Goal: Find specific page/section: Find specific page/section

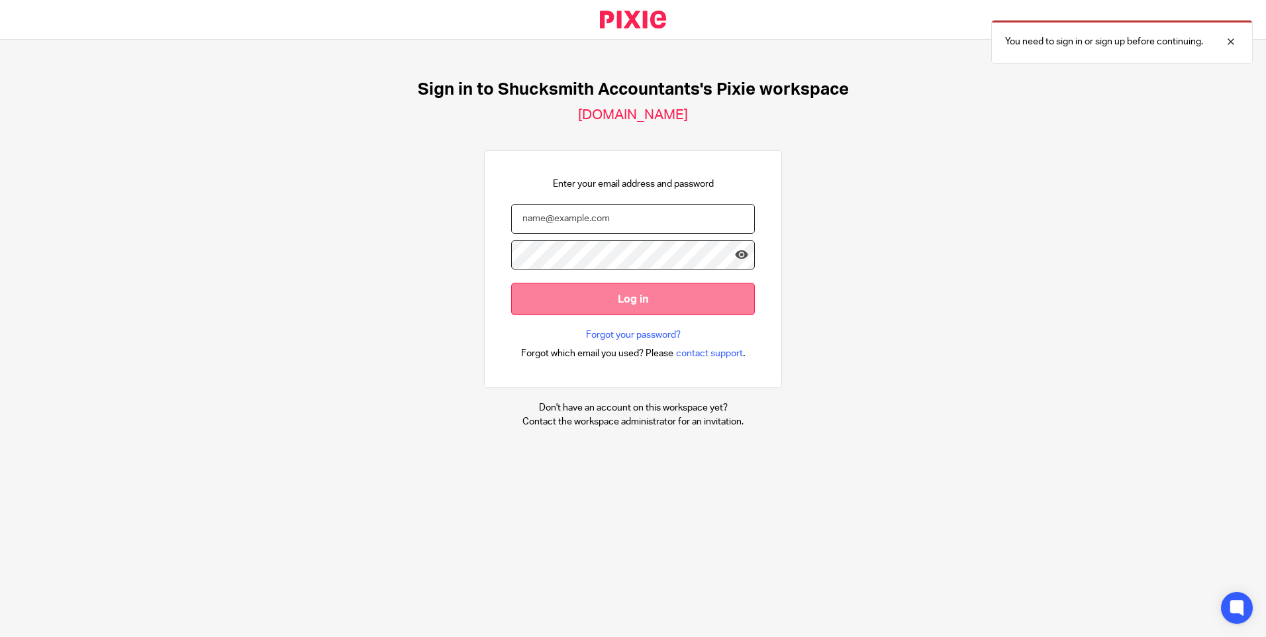
type input "[EMAIL_ADDRESS][DOMAIN_NAME]"
click at [615, 295] on input "Log in" at bounding box center [633, 299] width 244 height 32
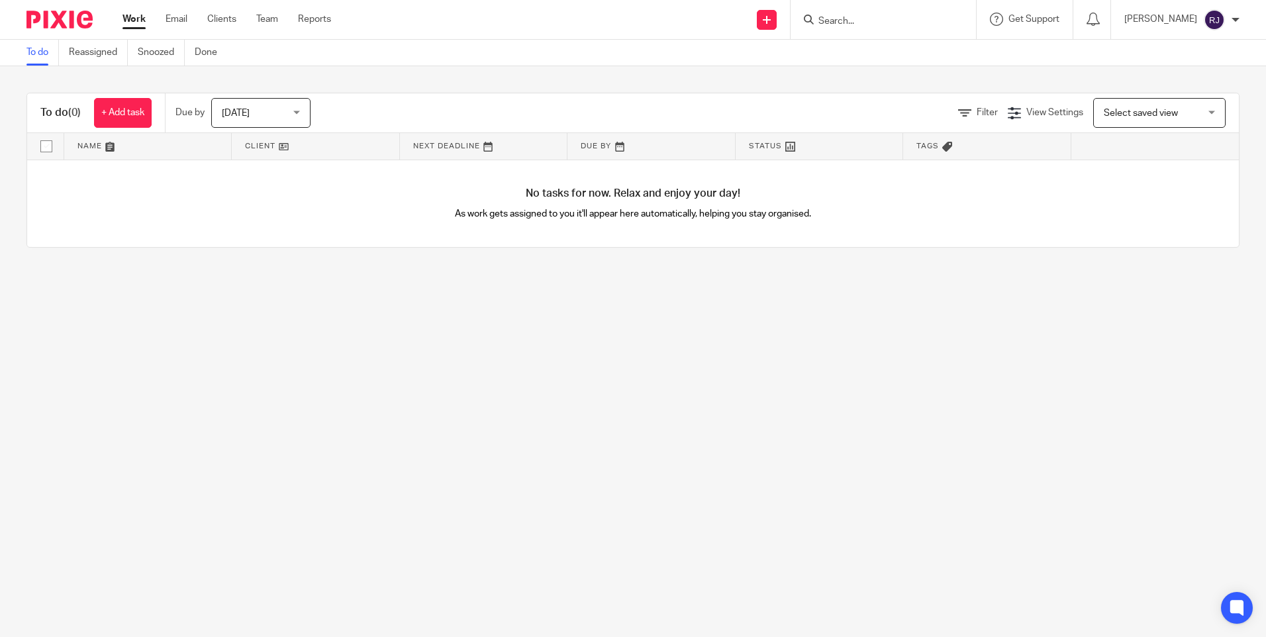
click at [253, 146] on link at bounding box center [315, 146] width 167 height 26
click at [226, 17] on link "Clients" at bounding box center [221, 19] width 29 height 13
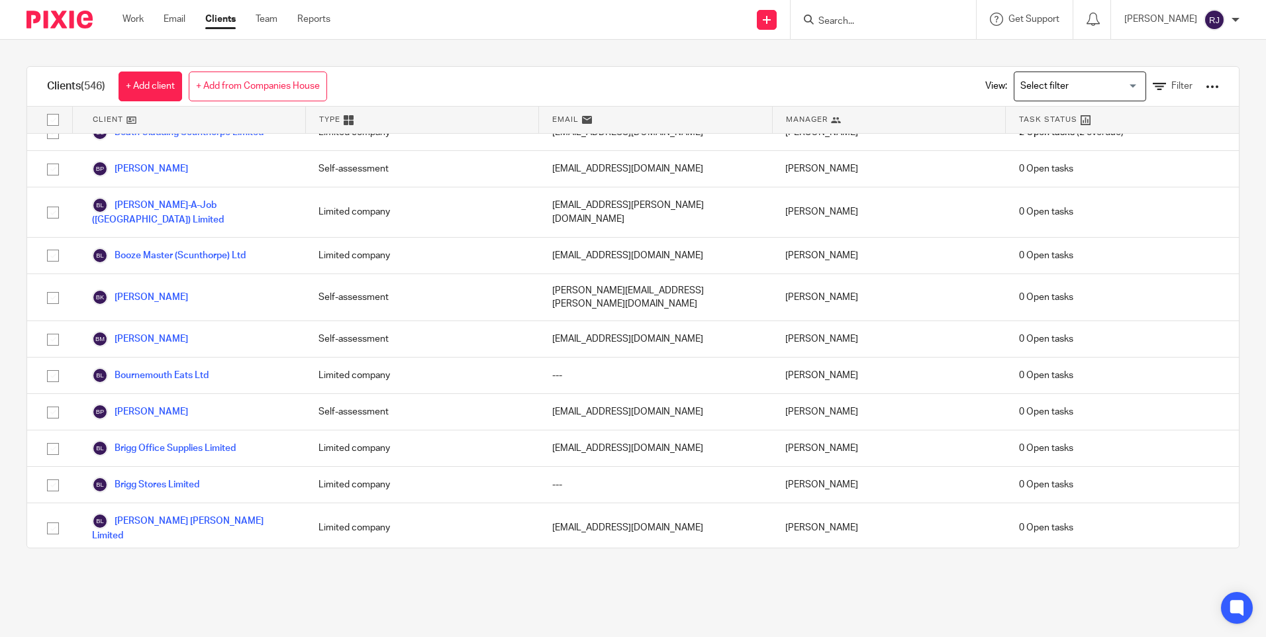
scroll to position [1721, 0]
click at [277, 636] on link "Buckingham Lovell Developments Limited" at bounding box center [188, 644] width 193 height 16
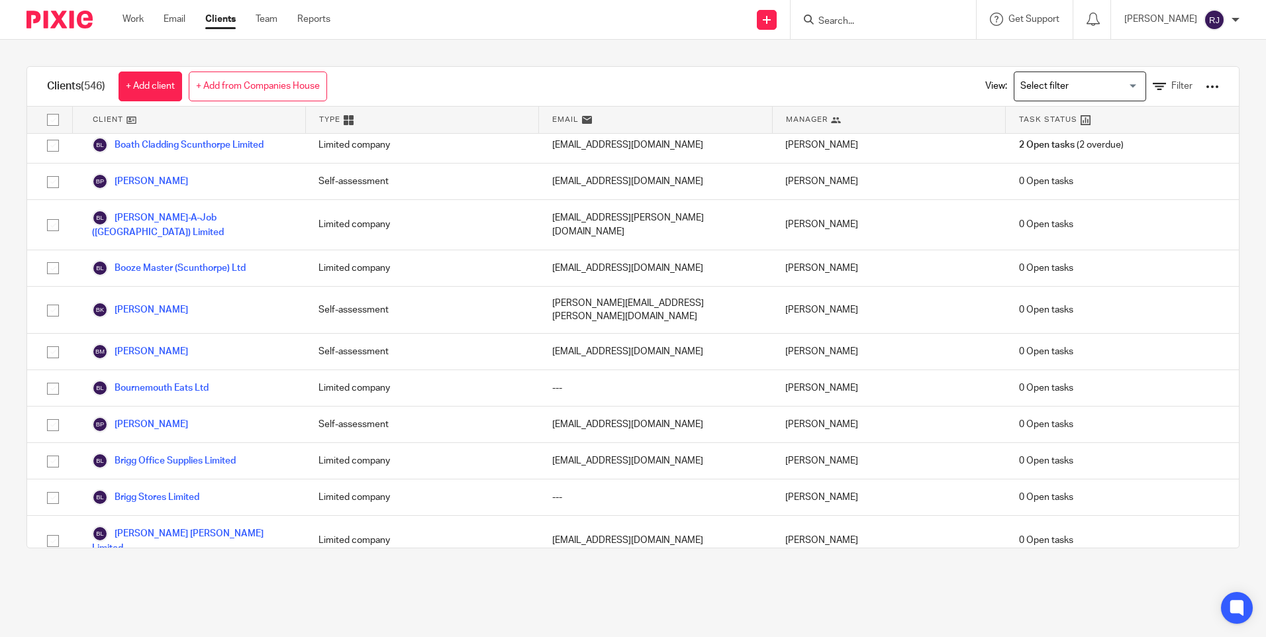
scroll to position [1721, 0]
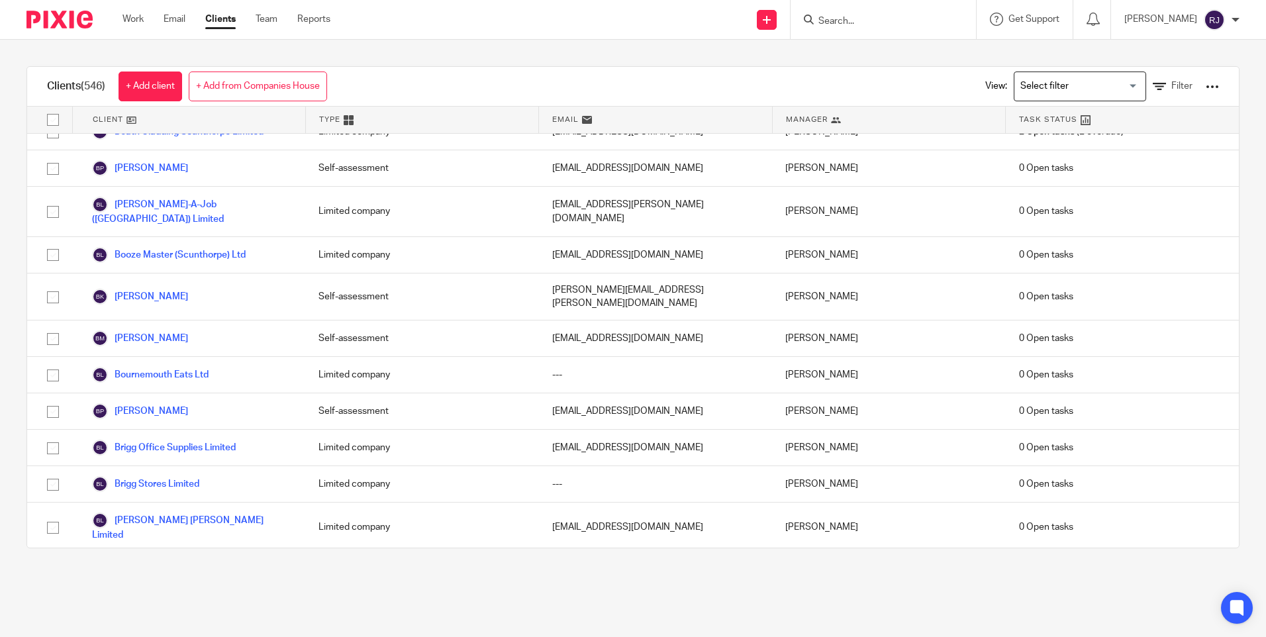
click at [209, 636] on link "[PERSON_NAME] Developments Limited" at bounding box center [188, 644] width 193 height 16
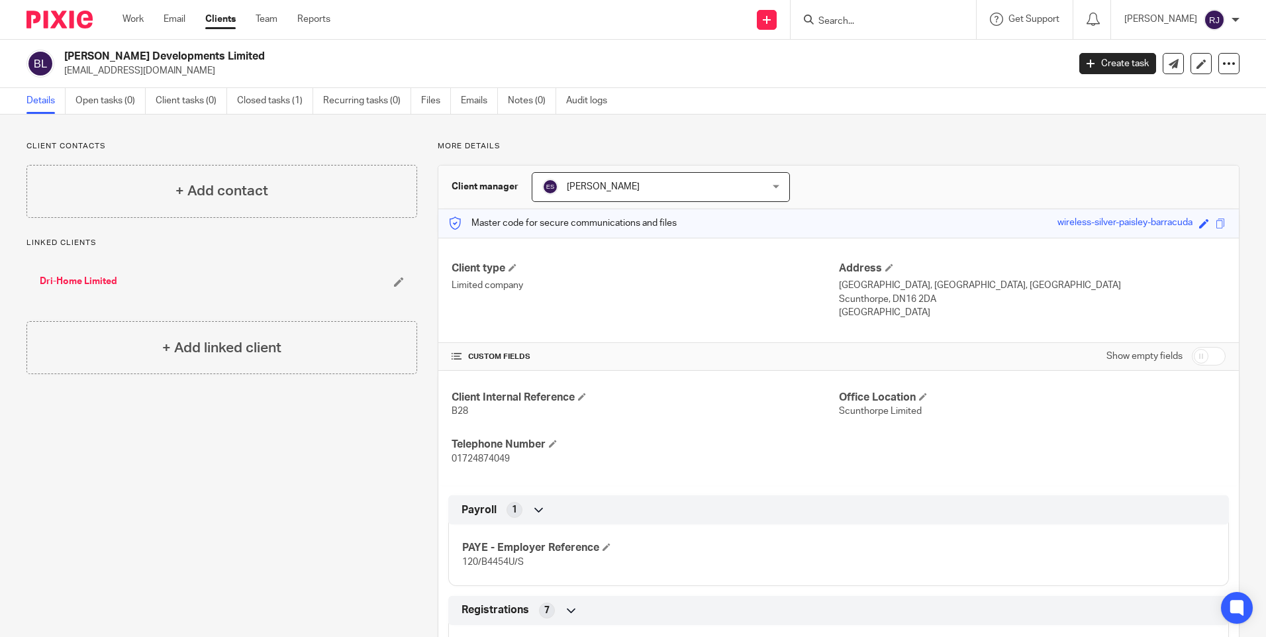
click at [814, 15] on icon at bounding box center [809, 20] width 10 height 10
click at [853, 20] on input "Search" at bounding box center [876, 22] width 119 height 12
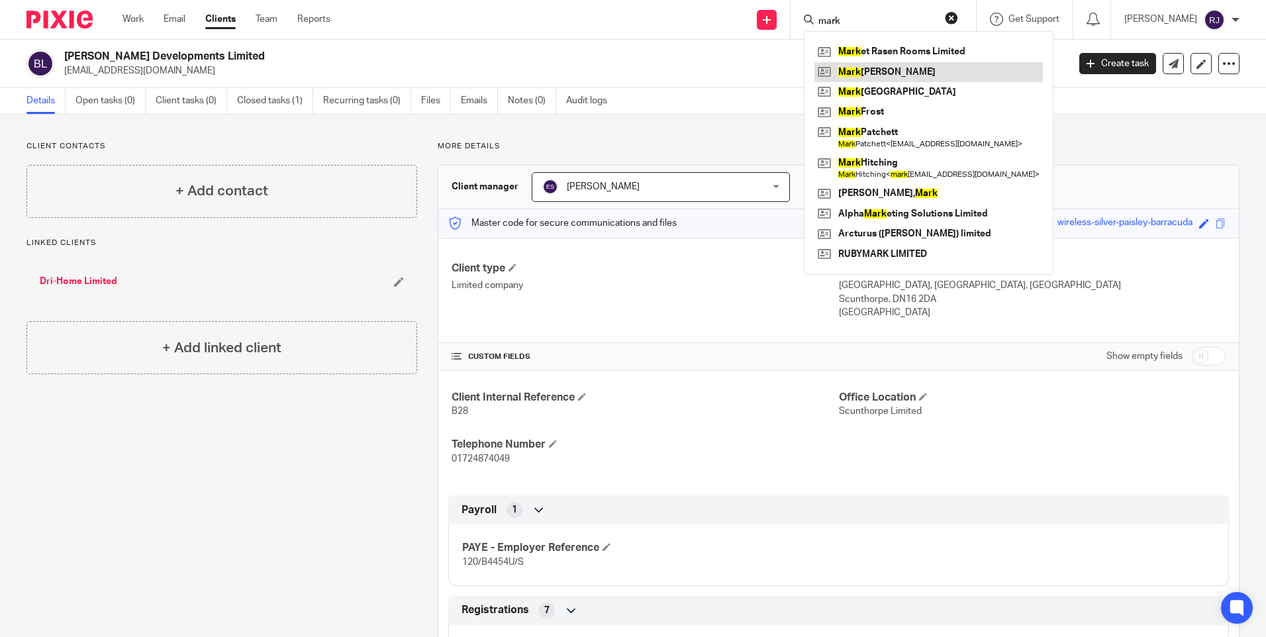
type input "mark"
click at [917, 72] on link at bounding box center [928, 72] width 228 height 20
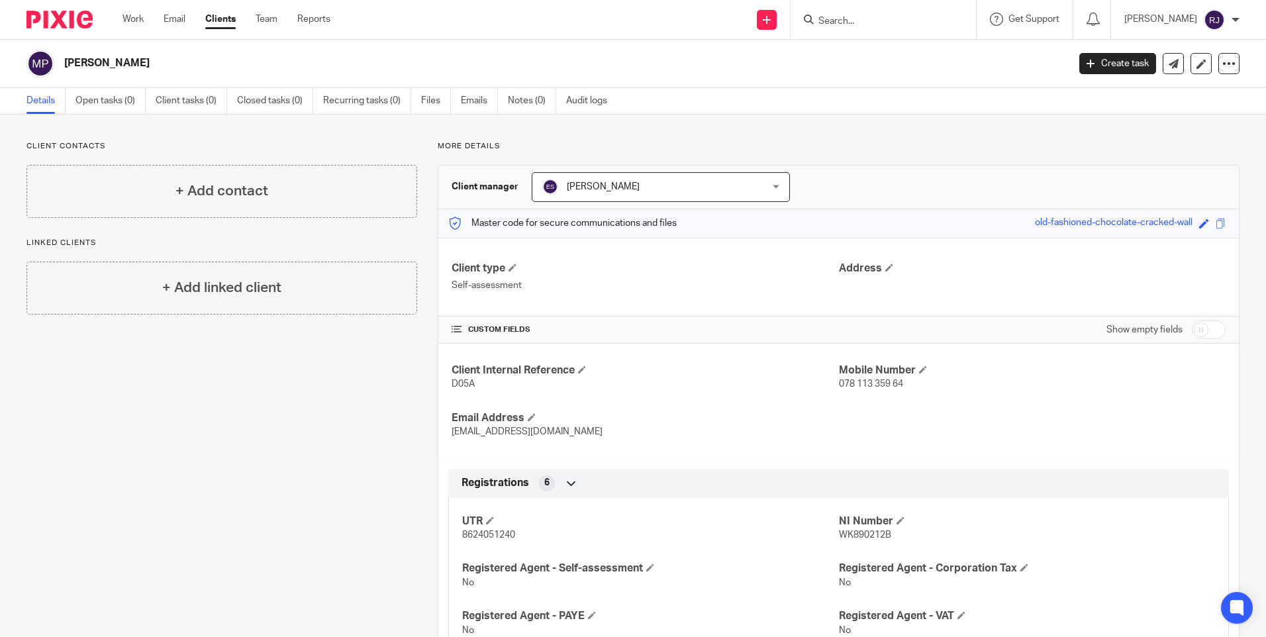
click at [865, 18] on input "Search" at bounding box center [876, 22] width 119 height 12
type input "planet"
click at [871, 50] on link at bounding box center [896, 52] width 164 height 20
